Goal: Task Accomplishment & Management: Use online tool/utility

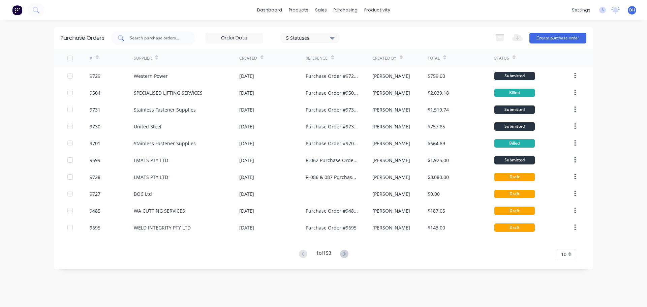
click at [142, 39] on input "text" at bounding box center [157, 38] width 56 height 7
type input "9447"
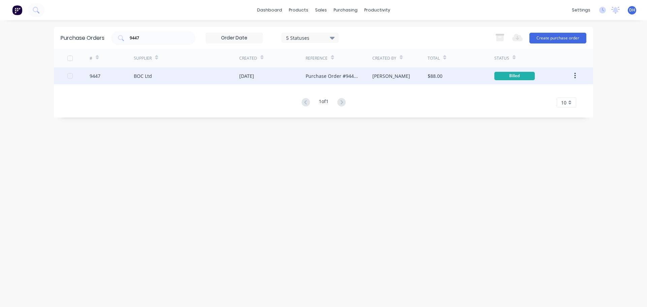
click at [154, 76] on div "BOC Ltd" at bounding box center [186, 75] width 105 height 17
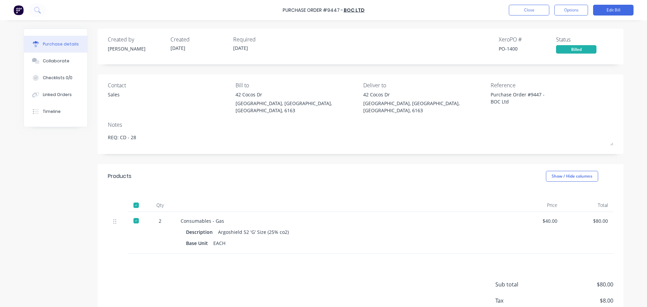
click at [326, 156] on div "Created by [PERSON_NAME] Created [DATE] Required [DATE] Xero PO # PO-1400 Statu…" at bounding box center [360, 186] width 525 height 314
click at [576, 12] on button "Options" at bounding box center [571, 10] width 34 height 11
click at [177, 105] on div "Contact Sales" at bounding box center [169, 99] width 123 height 36
click at [576, 13] on button "Options" at bounding box center [571, 10] width 34 height 11
click at [555, 28] on div "Print / Email" at bounding box center [556, 28] width 52 height 10
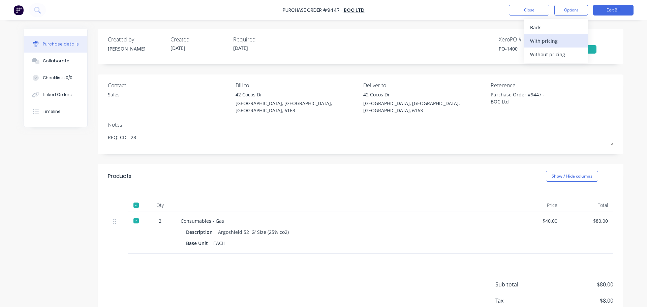
click at [545, 41] on div "With pricing" at bounding box center [556, 41] width 52 height 10
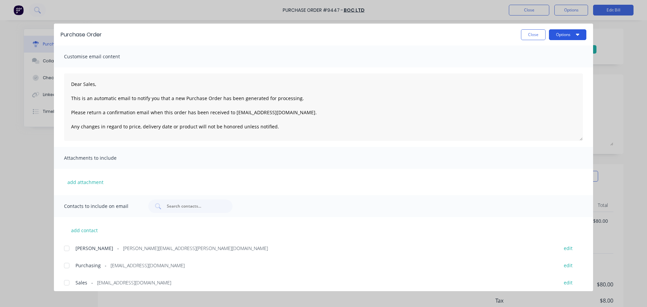
click at [578, 36] on icon "button" at bounding box center [577, 34] width 3 height 5
click at [539, 51] on div "Preview" at bounding box center [554, 52] width 52 height 10
type textarea "x"
